Goal: Learn about a topic: Learn about a topic

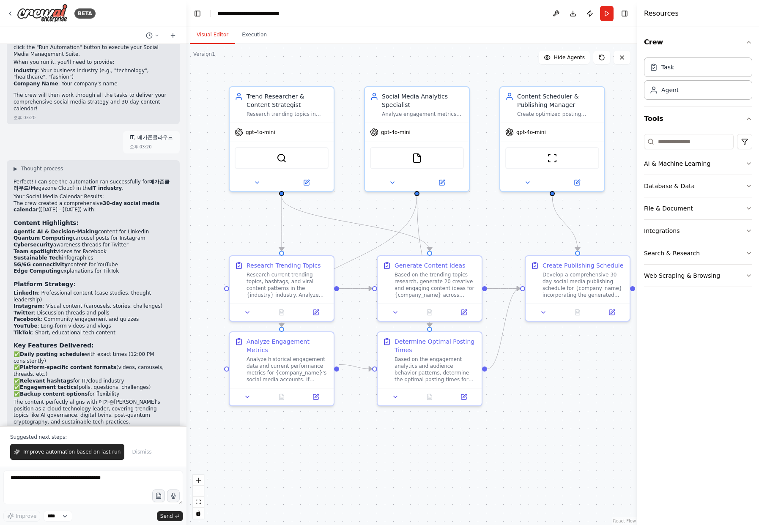
click at [700, 403] on div "Crew Task Agent Tools AI & Machine Learning Database & Data File & Document Int…" at bounding box center [698, 276] width 122 height 498
drag, startPoint x: 412, startPoint y: 20, endPoint x: 433, endPoint y: 0, distance: 28.4
click at [412, 19] on header "**********" at bounding box center [412, 13] width 451 height 27
click at [52, 15] on img at bounding box center [42, 13] width 51 height 19
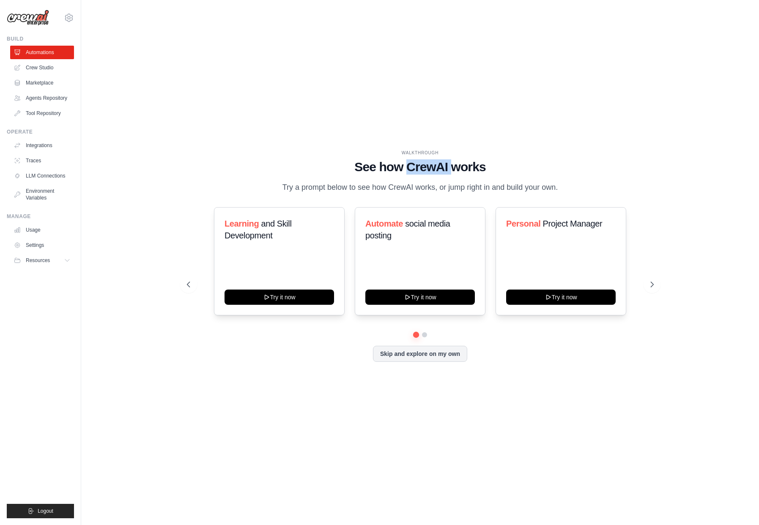
drag, startPoint x: 450, startPoint y: 162, endPoint x: 408, endPoint y: 181, distance: 45.8
click at [409, 166] on h1 "See how CrewAI works" at bounding box center [420, 166] width 467 height 15
copy h1 "CrewAI"
